Goal: Transaction & Acquisition: Purchase product/service

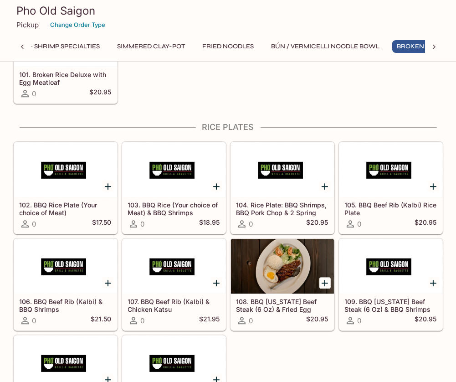
scroll to position [0, 741]
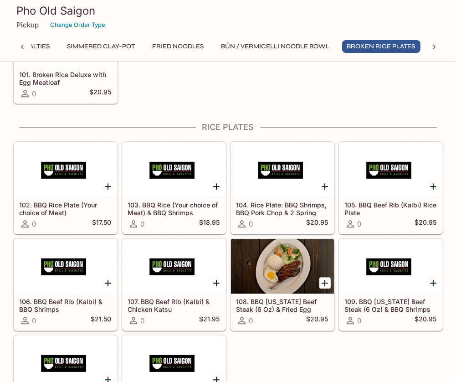
click at [288, 201] on h5 "104. Rice Plate: BBQ Shrimps, BBQ Pork Chop & 2 Spring Rolls" at bounding box center [283, 208] width 92 height 15
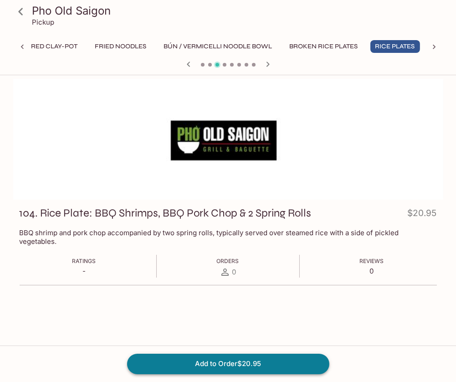
click at [219, 369] on button "Add to Order $20.95" at bounding box center [228, 364] width 202 height 20
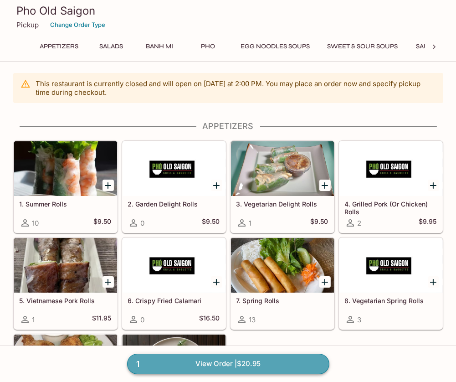
click at [214, 365] on link "1 View Order | $20.95" at bounding box center [228, 364] width 202 height 20
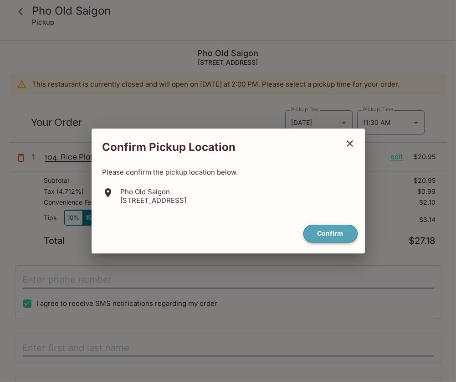
click at [321, 235] on button "Confirm" at bounding box center [331, 234] width 54 height 18
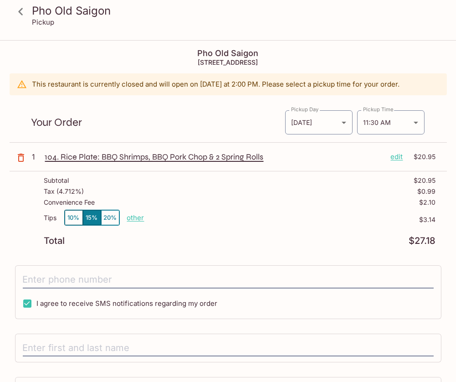
click at [398, 155] on p "edit" at bounding box center [397, 157] width 12 height 10
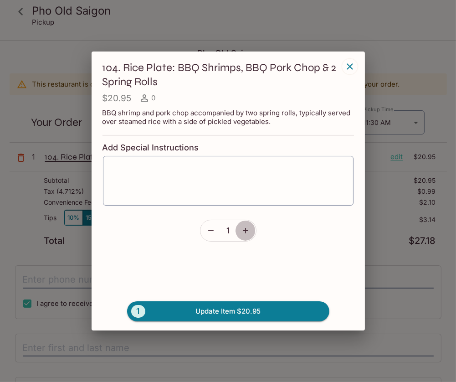
click at [252, 224] on button "button" at bounding box center [245, 230] width 21 height 21
click at [234, 310] on button "2 Update Item $41.90" at bounding box center [228, 311] width 202 height 20
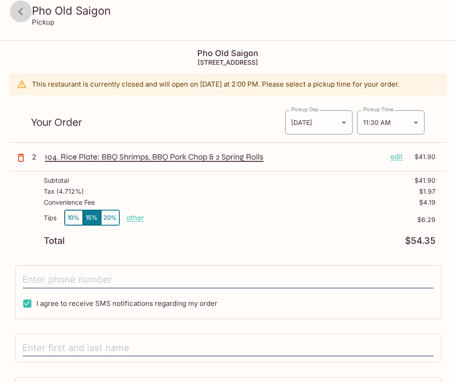
click at [17, 9] on icon at bounding box center [21, 12] width 16 height 16
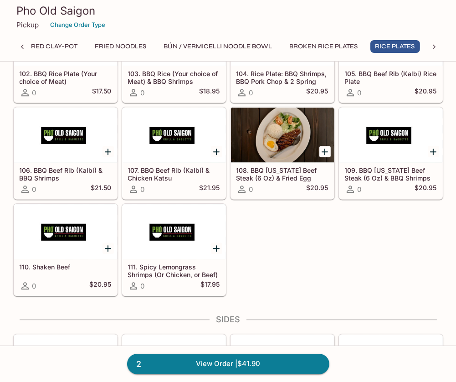
scroll to position [3161, 0]
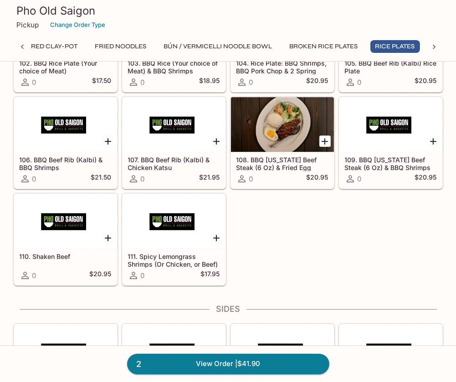
click at [177, 211] on div at bounding box center [174, 221] width 103 height 55
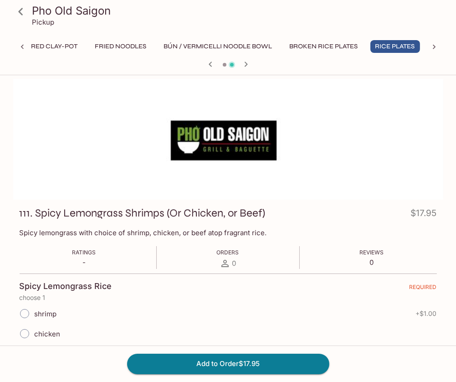
scroll to position [78, 0]
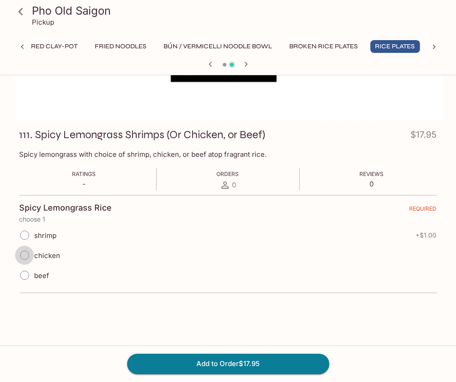
click at [26, 255] on input "chicken" at bounding box center [24, 255] width 19 height 19
radio input "true"
click at [236, 365] on button "Add to Order $17.95" at bounding box center [228, 364] width 202 height 20
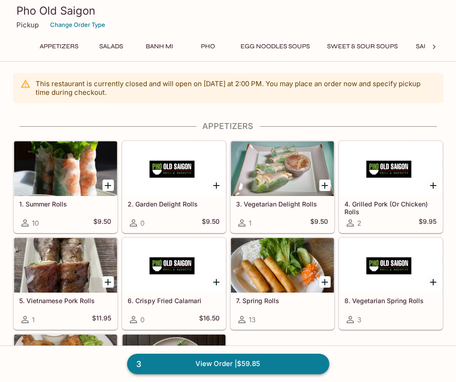
click at [217, 368] on link "3 View Order | $59.85" at bounding box center [228, 364] width 202 height 20
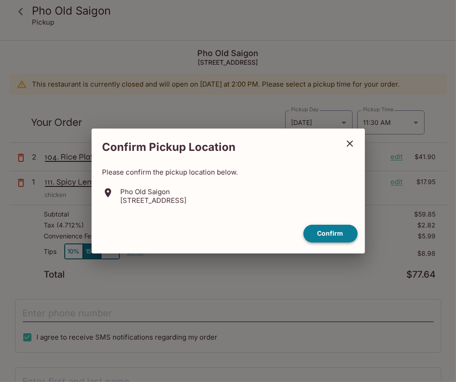
click at [345, 230] on button "Confirm" at bounding box center [331, 234] width 54 height 18
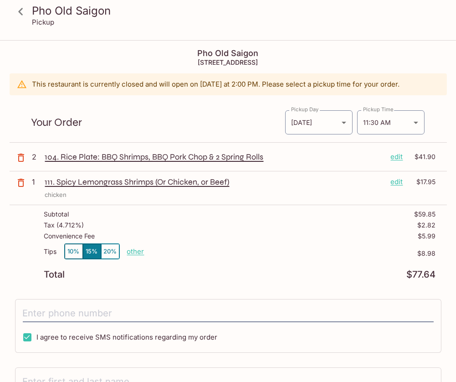
click at [396, 179] on p "edit" at bounding box center [397, 182] width 12 height 10
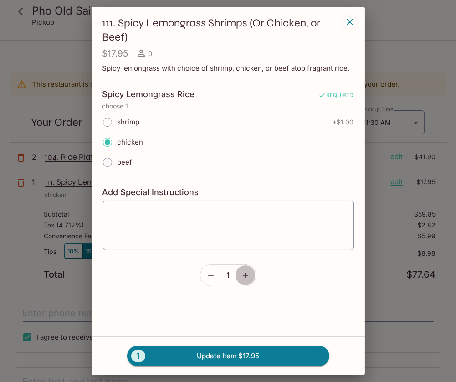
click at [252, 276] on button "button" at bounding box center [245, 275] width 21 height 21
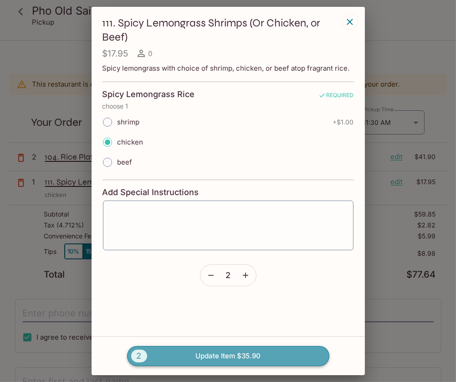
click at [231, 352] on button "2 Update Item $35.90" at bounding box center [228, 356] width 202 height 20
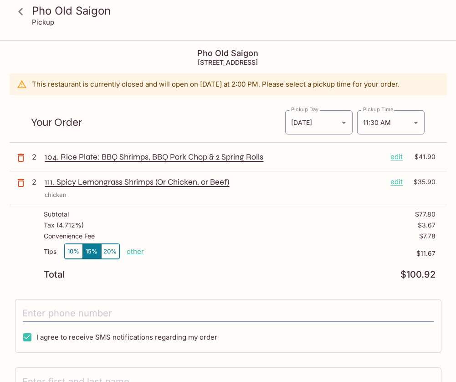
click at [137, 254] on div "Tips 10% 15% 20% other" at bounding box center [94, 254] width 100 height 20
click at [137, 251] on p "other" at bounding box center [135, 251] width 17 height 9
click at [187, 250] on input "11.67" at bounding box center [188, 252] width 29 height 10
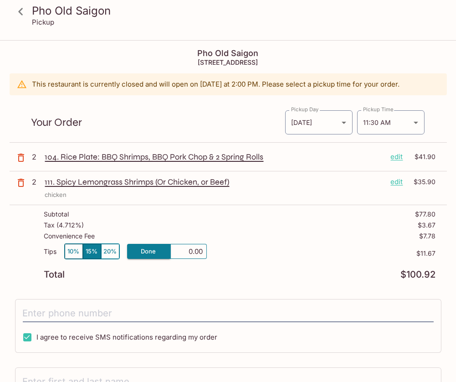
type input "0.00"
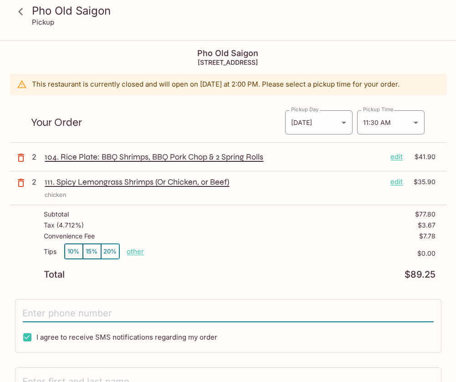
click at [110, 317] on input "tel" at bounding box center [228, 313] width 411 height 17
type input "[PHONE_NUMBER]"
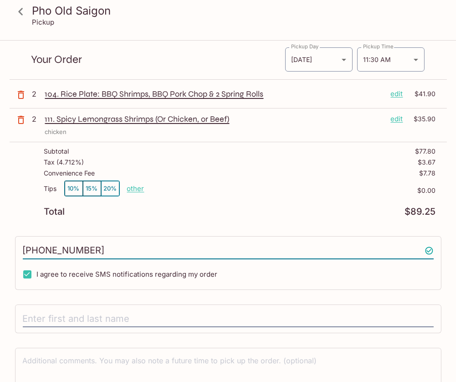
scroll to position [109, 0]
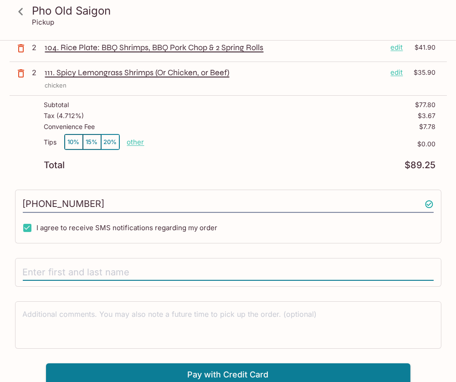
click at [79, 264] on input "text" at bounding box center [228, 272] width 411 height 17
type input "[PERSON_NAME] Catering"
click at [97, 293] on div "Pho Old Saigon [STREET_ADDRESS] This restaurant is currently closed and will op…" at bounding box center [229, 159] width 438 height 455
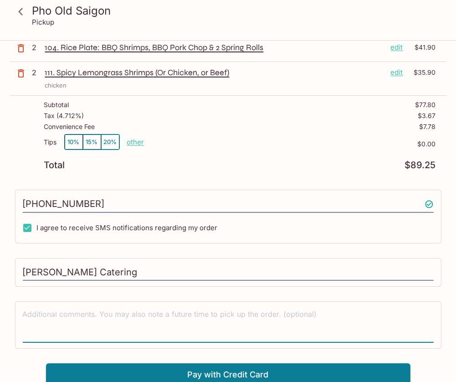
click at [100, 314] on textarea at bounding box center [228, 324] width 411 height 31
type textarea "Utensils & Napkins 4ppl"
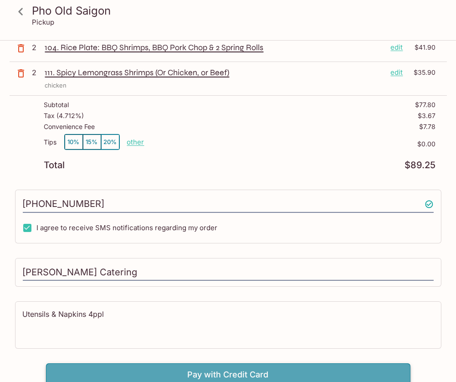
click at [188, 366] on button "Pay with Credit Card" at bounding box center [228, 374] width 365 height 23
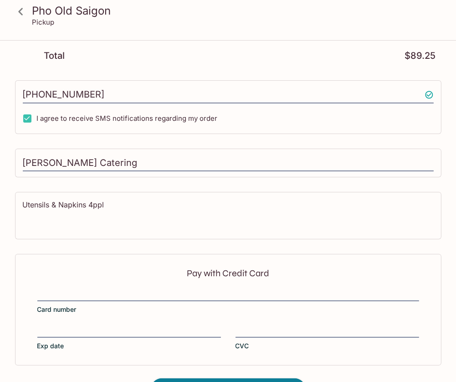
scroll to position [246, 0]
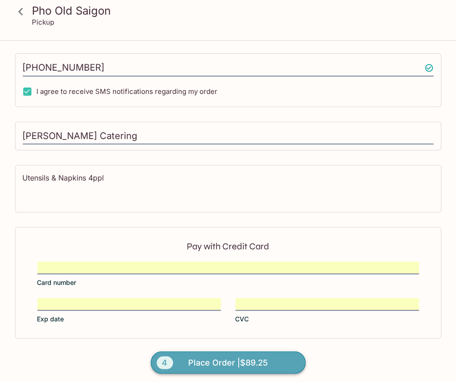
click at [218, 356] on span "Place Order | $89.25" at bounding box center [228, 363] width 80 height 15
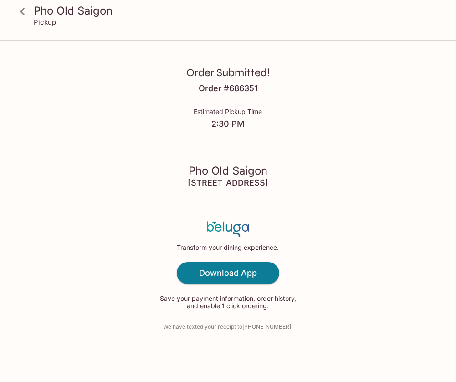
click at [215, 85] on h4 "Order # 686351" at bounding box center [228, 88] width 59 height 10
copy h4 "Order # 686351"
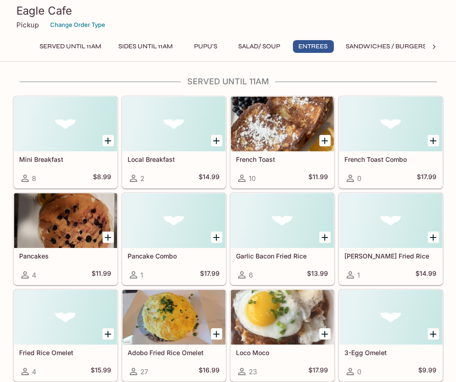
scroll to position [1828, 0]
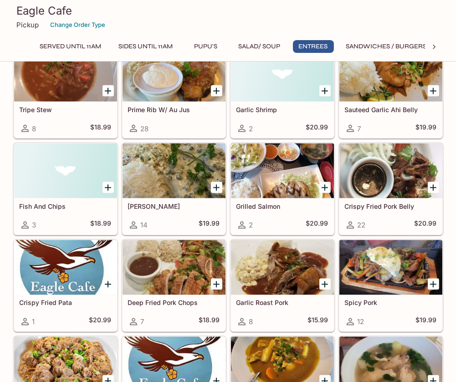
click at [178, 198] on div "Mahi Mahi 14 $19.99" at bounding box center [174, 216] width 103 height 36
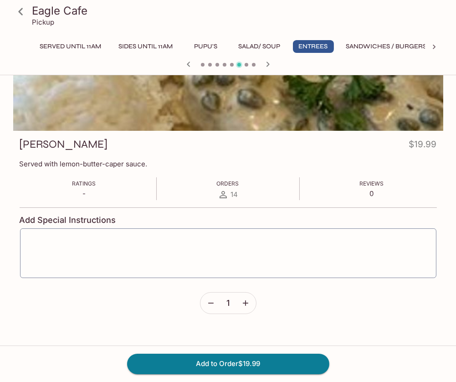
scroll to position [78, 0]
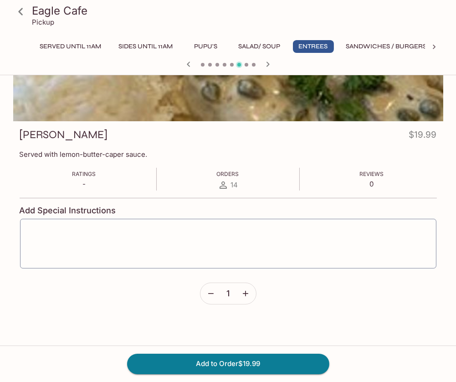
click at [246, 291] on icon "button" at bounding box center [245, 293] width 5 height 5
click at [215, 365] on button "Add to Order $39.98" at bounding box center [228, 364] width 202 height 20
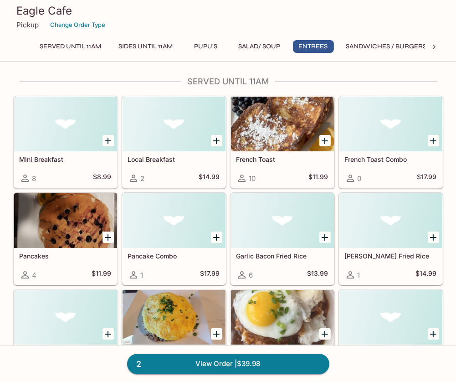
scroll to position [1637, 0]
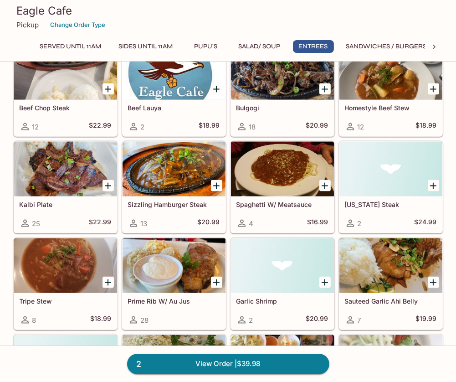
click at [50, 180] on div at bounding box center [65, 169] width 103 height 55
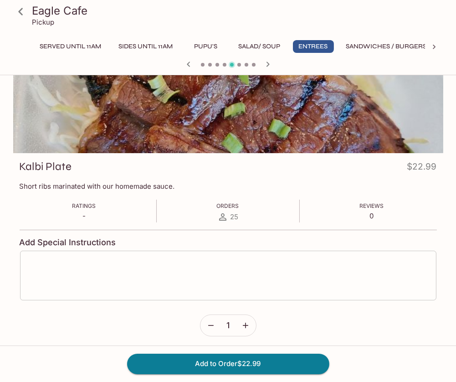
scroll to position [49, 0]
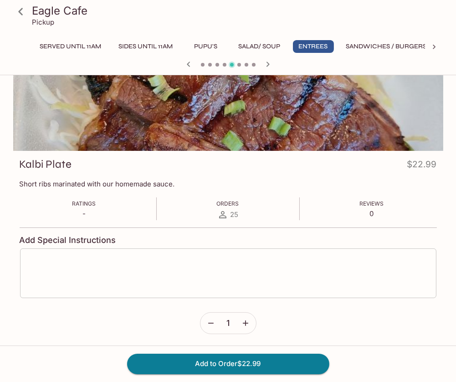
click at [269, 282] on textarea at bounding box center [228, 273] width 404 height 35
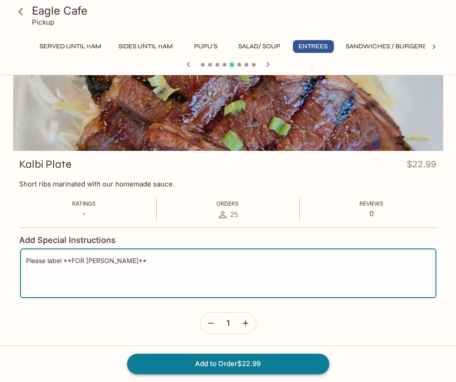
type textarea "Please label **FOR Laurie**"
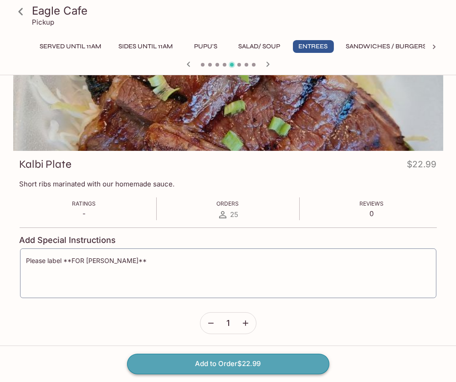
click at [288, 362] on button "Add to Order $22.99" at bounding box center [228, 364] width 202 height 20
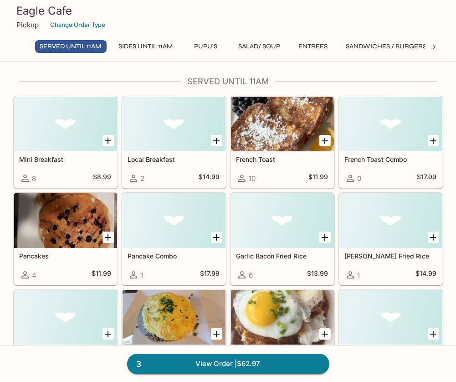
scroll to position [481, 0]
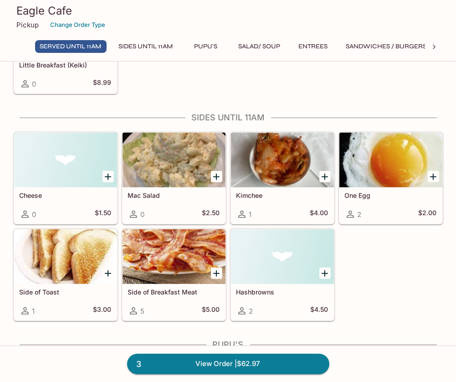
click at [276, 174] on div at bounding box center [282, 160] width 103 height 55
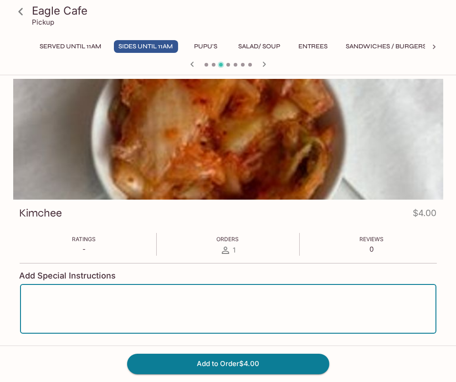
click at [86, 303] on textarea at bounding box center [228, 309] width 404 height 35
type textarea "please label **FOR LAURIE**"
click at [189, 366] on button "Add to Order $4.00" at bounding box center [228, 364] width 202 height 20
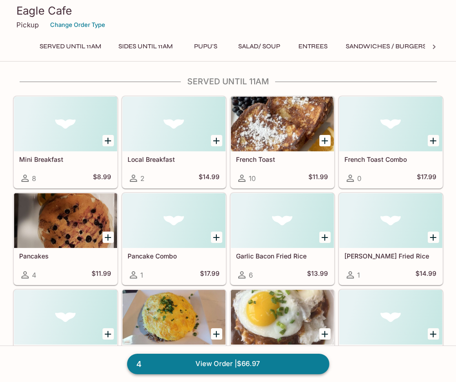
click at [238, 369] on link "4 View Order | $66.97" at bounding box center [228, 364] width 202 height 20
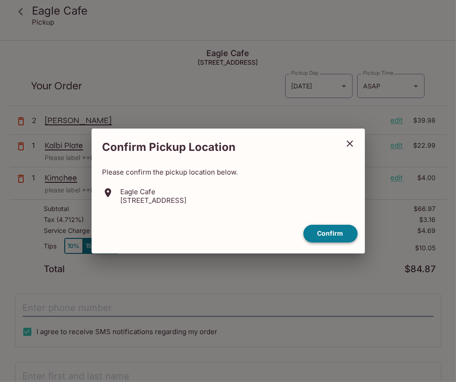
click at [334, 238] on button "Confirm" at bounding box center [331, 234] width 54 height 18
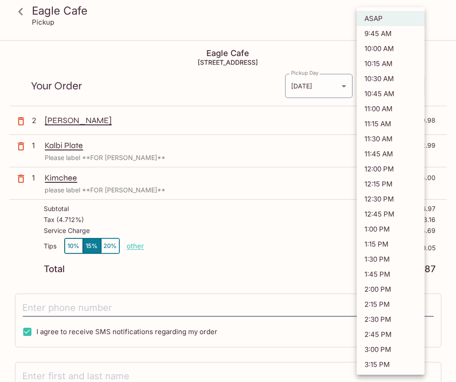
click at [384, 89] on body "Eagle Cafe Pickup Eagle Cafe [STREET_ADDRESS] Your Order Pickup Day [DATE] [DAT…" at bounding box center [228, 232] width 456 height 382
click at [382, 118] on li "11:15 AM" at bounding box center [391, 123] width 68 height 15
type input "[DATE]T21:15:33.491718Z"
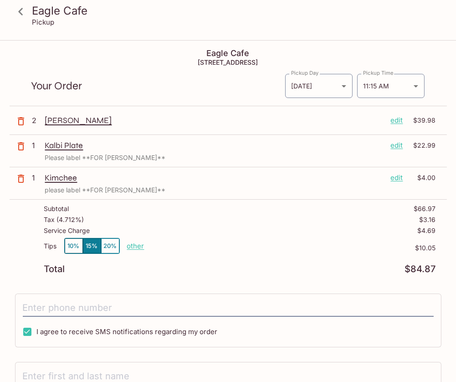
click at [133, 246] on p "other" at bounding box center [135, 246] width 17 height 9
click at [192, 244] on input "10.05" at bounding box center [188, 246] width 29 height 10
type input "0.00"
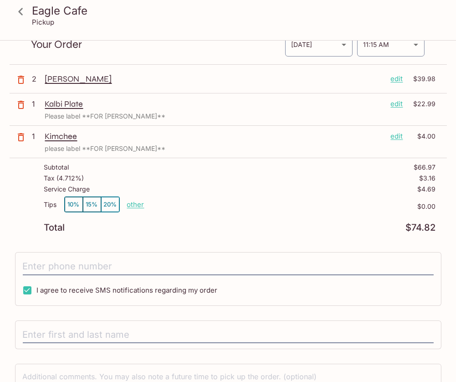
scroll to position [52, 0]
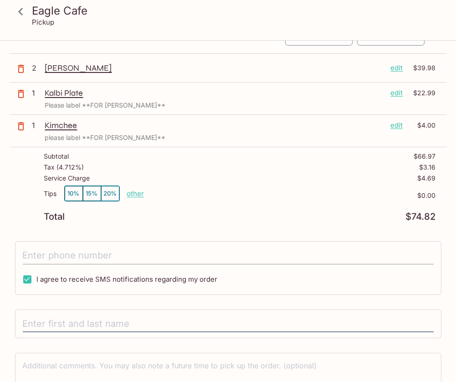
click at [132, 257] on input "tel" at bounding box center [228, 255] width 411 height 17
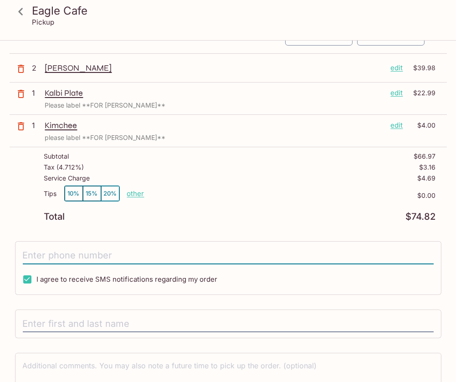
type input "[PHONE_NUMBER]"
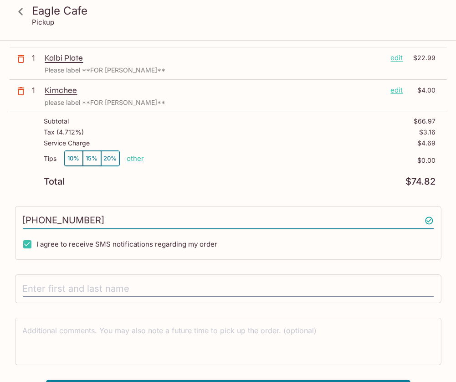
scroll to position [104, 0]
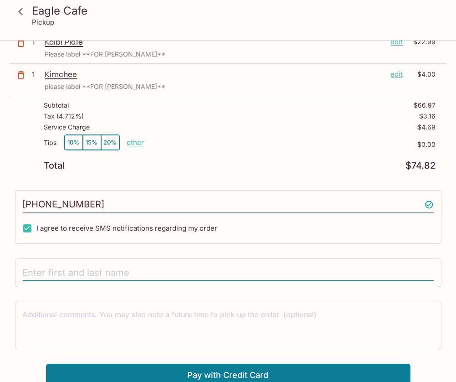
click at [81, 267] on input "text" at bounding box center [228, 272] width 411 height 17
click at [80, 267] on input "text" at bounding box center [228, 272] width 411 height 17
type input "[PERSON_NAME] Catering"
click at [94, 311] on textarea at bounding box center [228, 325] width 411 height 31
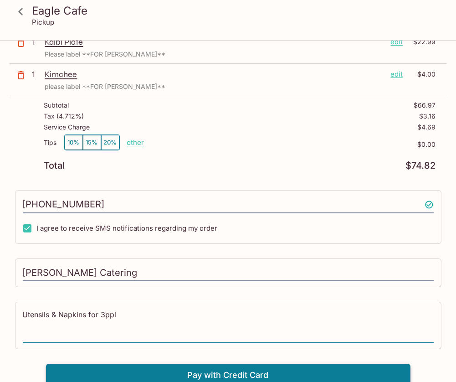
type textarea "Utensils & Napkins for 3ppl"
click at [181, 369] on button "Pay with Credit Card" at bounding box center [228, 375] width 365 height 23
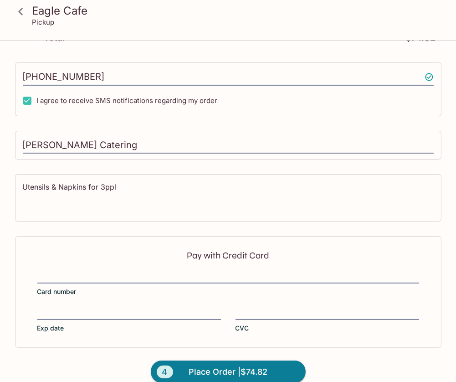
scroll to position [240, 0]
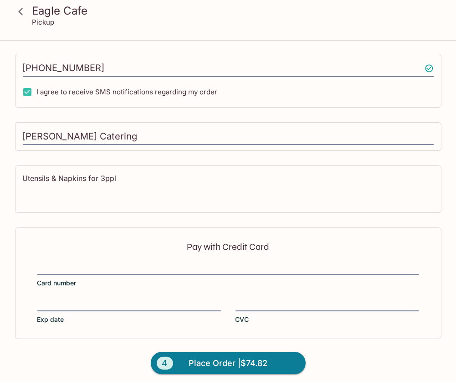
click at [82, 257] on div "Pay with Credit Card Card number Exp date CVC" at bounding box center [228, 283] width 427 height 111
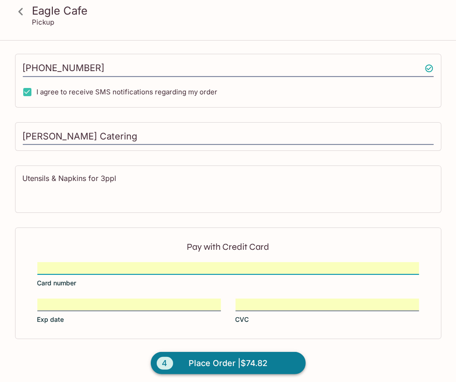
click at [224, 357] on span "Place Order | $74.82" at bounding box center [228, 363] width 79 height 15
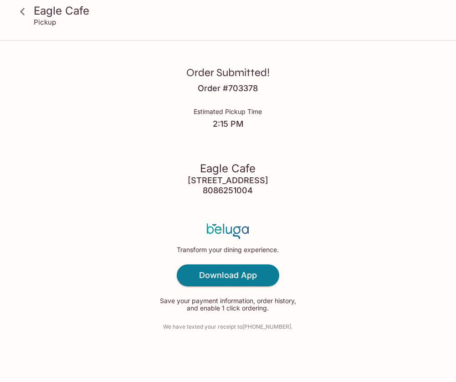
click at [222, 92] on h4 "Order # 703378" at bounding box center [228, 88] width 60 height 10
copy h4 "Order # 703378"
click at [45, 9] on h3 "Eagle Cafe" at bounding box center [236, 11] width 404 height 14
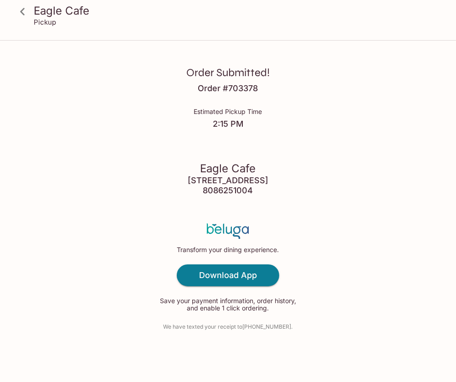
click at [24, 10] on icon at bounding box center [23, 12] width 16 height 16
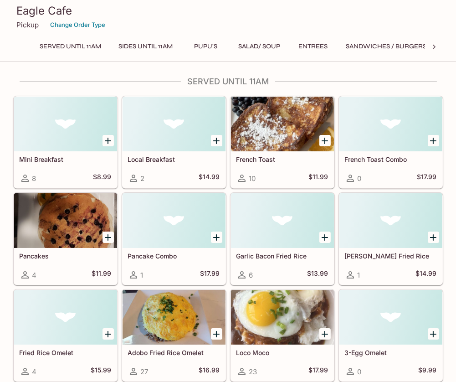
scroll to position [1540, 0]
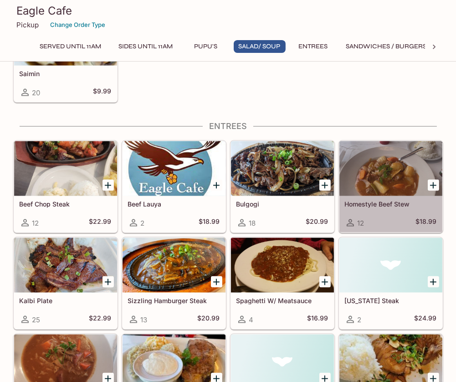
click at [369, 218] on div "12 $18.99" at bounding box center [391, 223] width 92 height 11
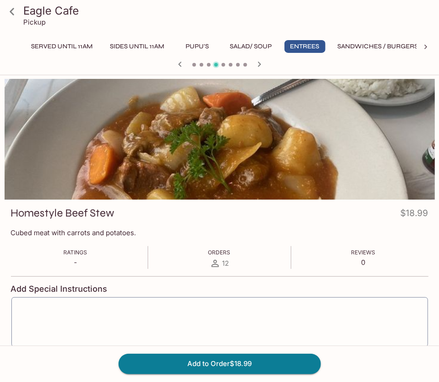
click at [203, 353] on div "Add to Order $18.99" at bounding box center [219, 364] width 439 height 36
click at [218, 370] on button "Add to Order $18.99" at bounding box center [220, 364] width 202 height 20
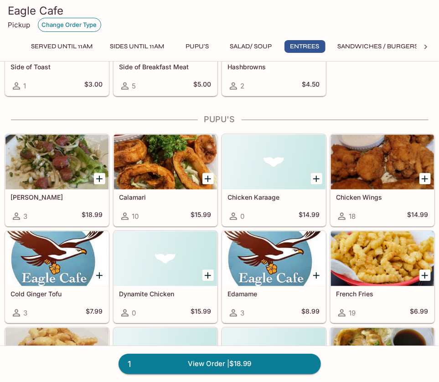
scroll to position [2020, 0]
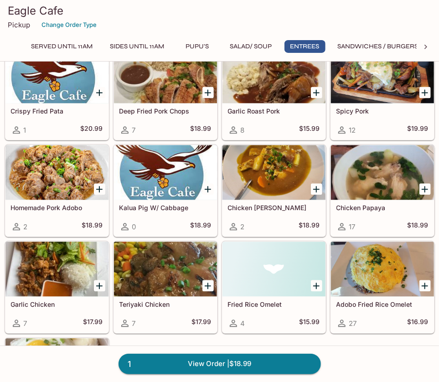
click at [356, 200] on div "Chicken Papaya 17 $18.99" at bounding box center [382, 218] width 103 height 36
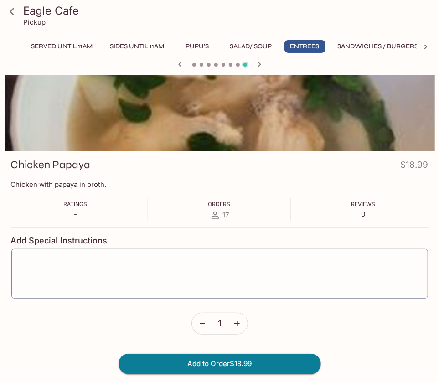
scroll to position [78, 0]
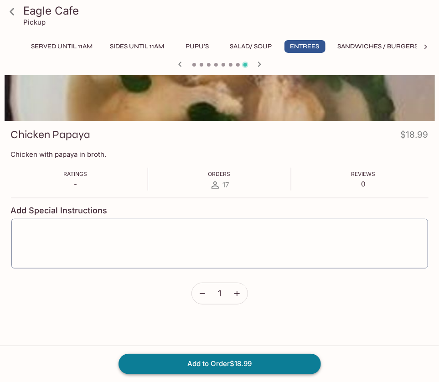
click at [187, 367] on button "Add to Order $18.99" at bounding box center [220, 364] width 202 height 20
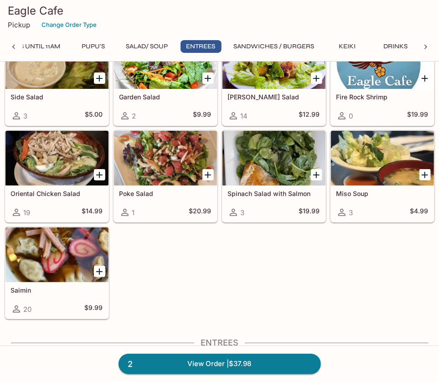
scroll to position [1828, 0]
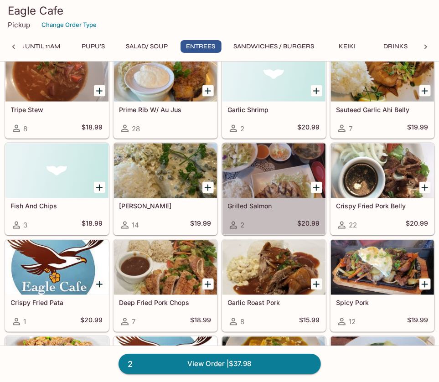
click at [279, 198] on div "Grilled Salmon 2 $20.99" at bounding box center [274, 216] width 103 height 36
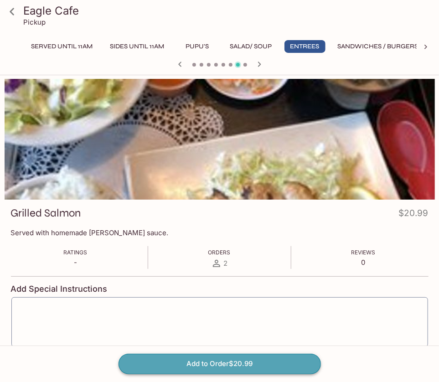
click at [188, 367] on button "Add to Order $20.99" at bounding box center [220, 364] width 202 height 20
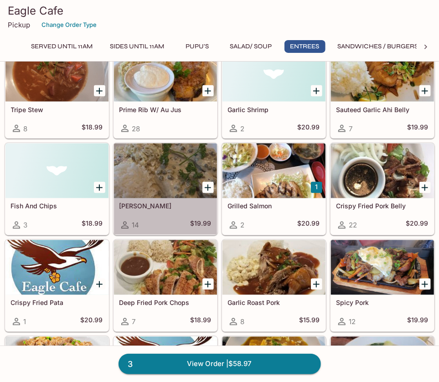
click at [141, 202] on h5 "[PERSON_NAME]" at bounding box center [165, 206] width 92 height 8
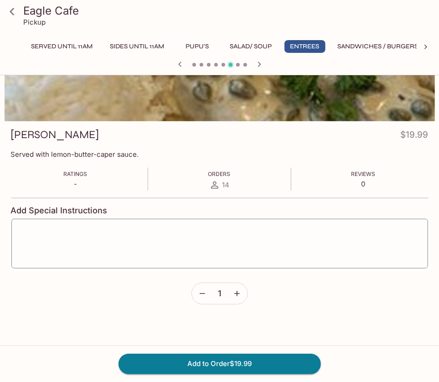
click at [238, 291] on icon "button" at bounding box center [237, 293] width 9 height 9
click at [213, 358] on button "Add to Order $39.98" at bounding box center [220, 364] width 202 height 20
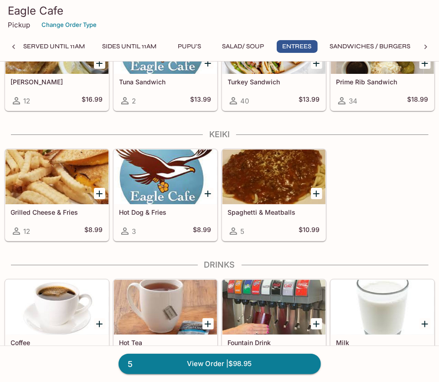
scroll to position [1828, 0]
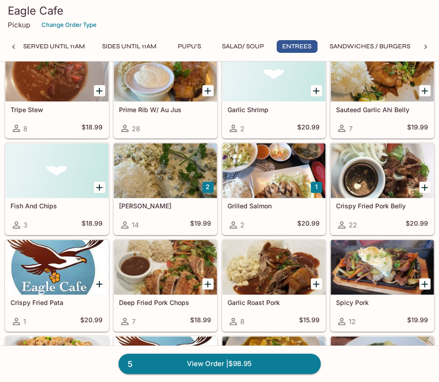
click at [279, 198] on div "Grilled Salmon 2 $20.99" at bounding box center [274, 216] width 103 height 36
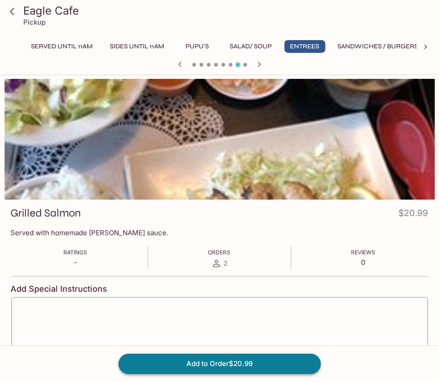
click at [200, 361] on button "Add to Order $20.99" at bounding box center [220, 364] width 202 height 20
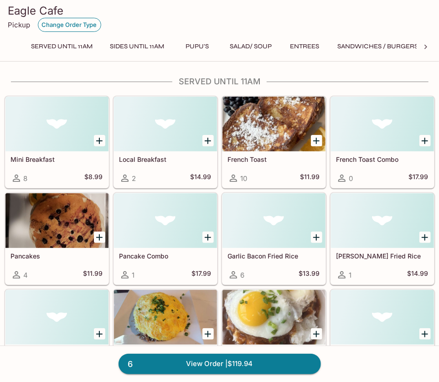
scroll to position [1732, 0]
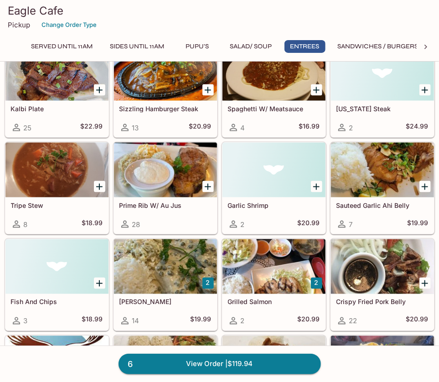
click at [149, 197] on div "Prime Rib W/ Au Jus 28" at bounding box center [165, 215] width 103 height 36
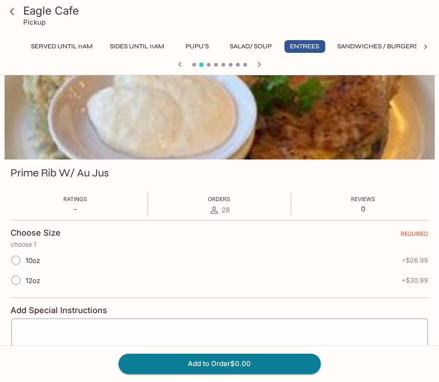
scroll to position [44, 0]
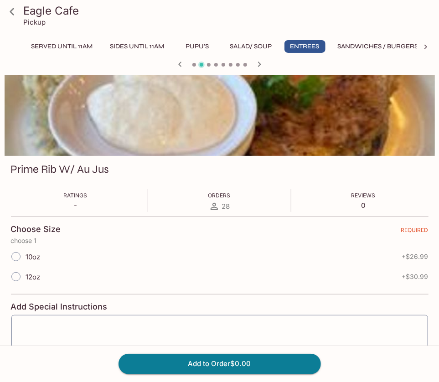
click at [17, 255] on input "10oz" at bounding box center [15, 256] width 19 height 19
radio input "true"
click at [182, 368] on button "Add to Order $26.99" at bounding box center [220, 364] width 202 height 20
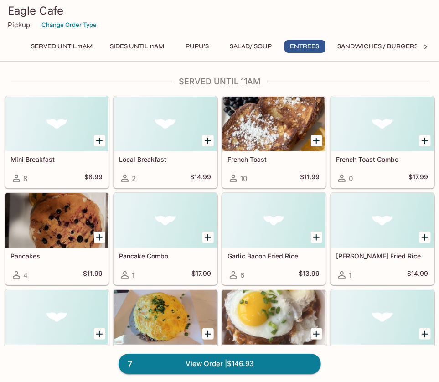
scroll to position [2116, 0]
